Goal: Use online tool/utility: Utilize a website feature to perform a specific function

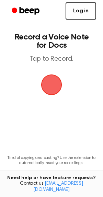
click at [49, 87] on span "button" at bounding box center [51, 84] width 36 height 36
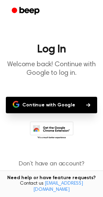
click at [34, 104] on button "Continue with Google" at bounding box center [51, 105] width 91 height 16
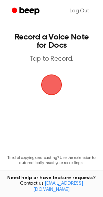
click at [52, 78] on span "button" at bounding box center [52, 85] width 34 height 34
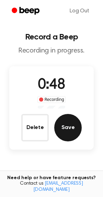
click at [70, 122] on button "Save" at bounding box center [67, 127] width 27 height 27
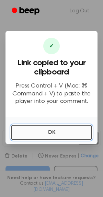
click at [28, 129] on button "OK" at bounding box center [51, 132] width 81 height 15
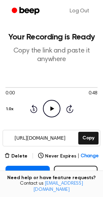
click at [50, 108] on icon at bounding box center [52, 108] width 4 height 4
